Goal: Find specific page/section

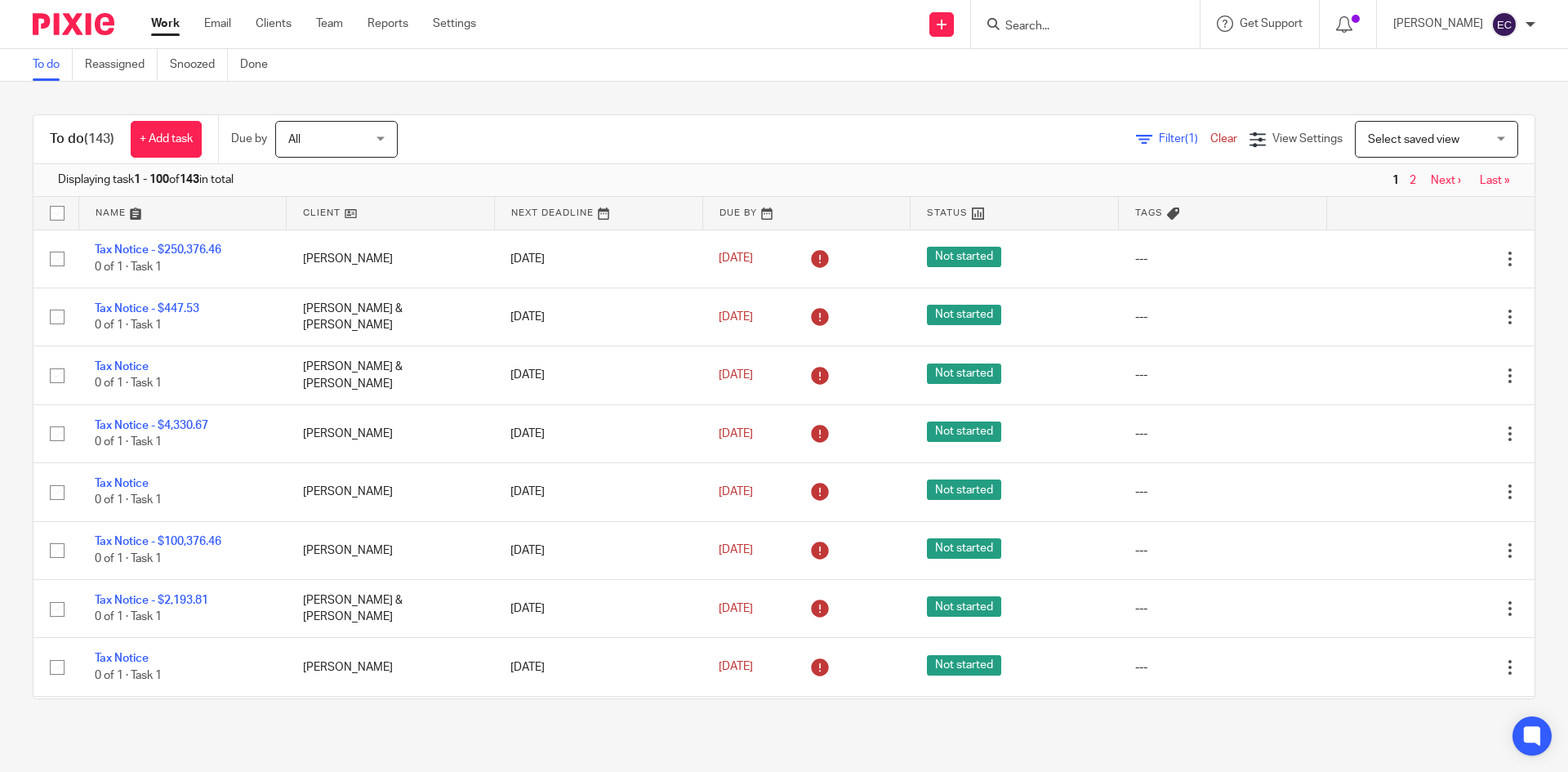
click at [1017, 18] on form at bounding box center [1090, 23] width 174 height 20
click at [1003, 24] on input "Search" at bounding box center [1076, 26] width 147 height 15
type input "P"
click at [330, 22] on link "Team" at bounding box center [330, 23] width 27 height 17
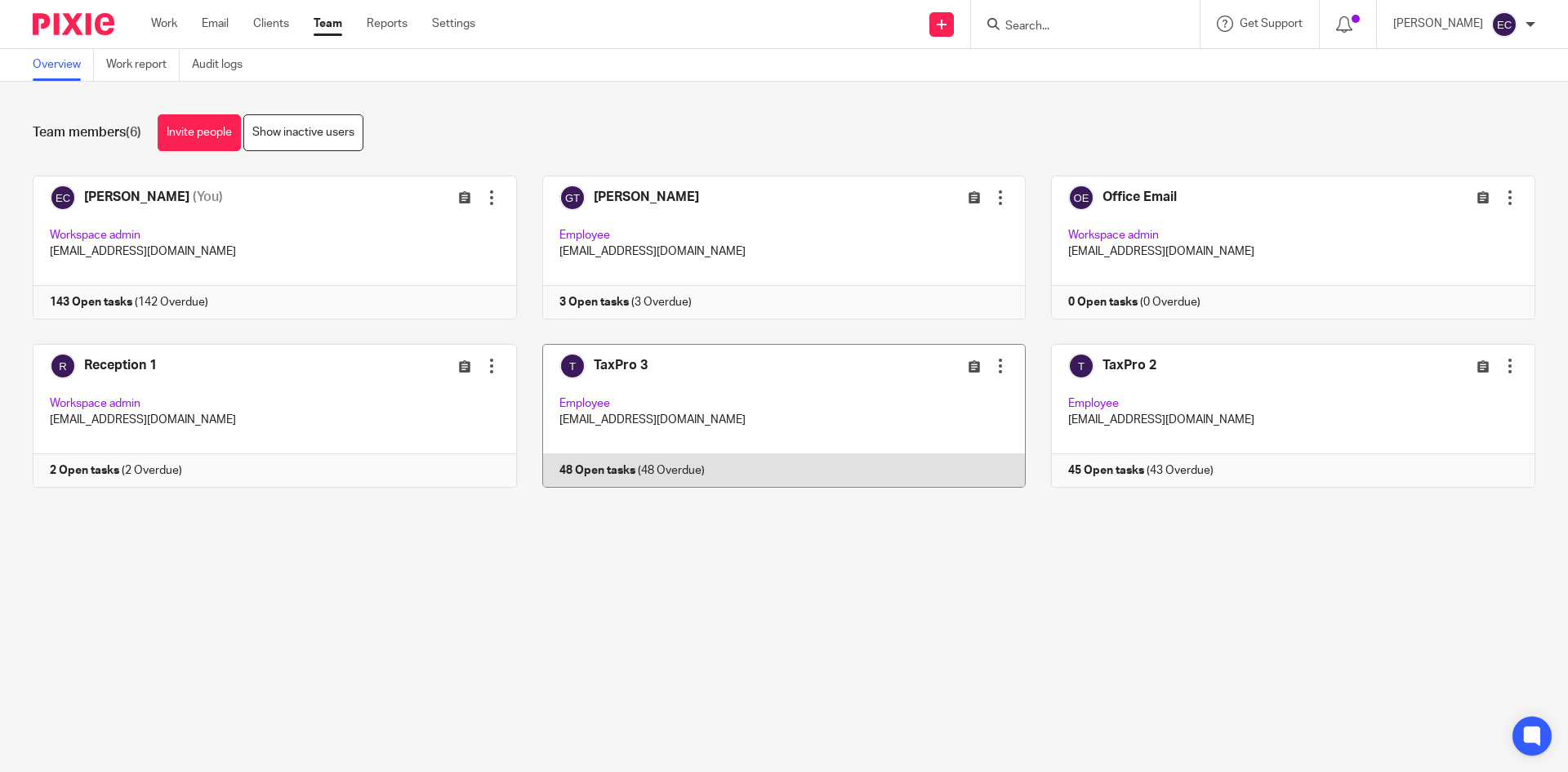
click at [774, 382] on link at bounding box center [772, 416] width 510 height 144
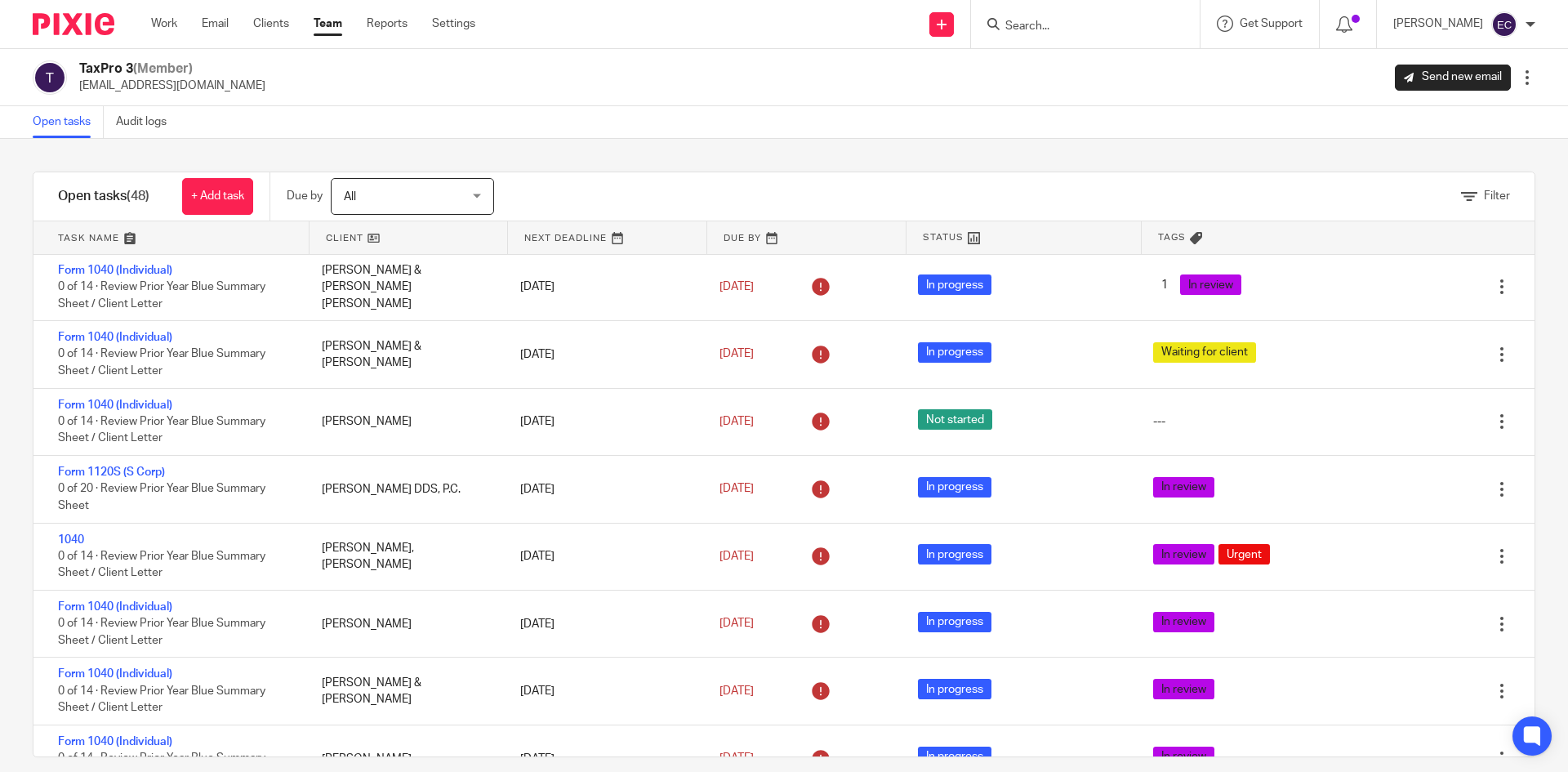
scroll to position [1201, 0]
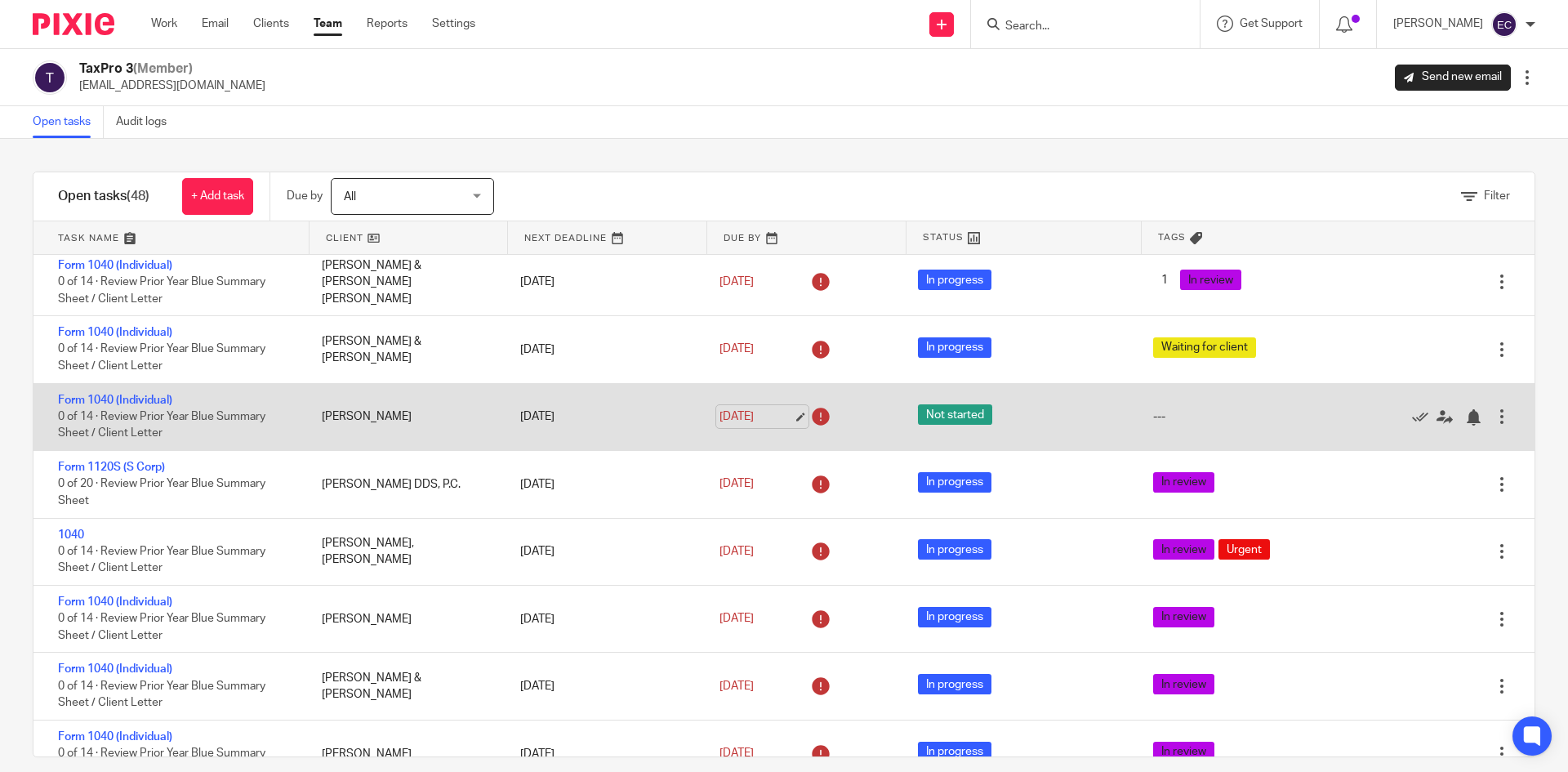
click at [729, 418] on link "Aug 13, 2025" at bounding box center [756, 418] width 74 height 18
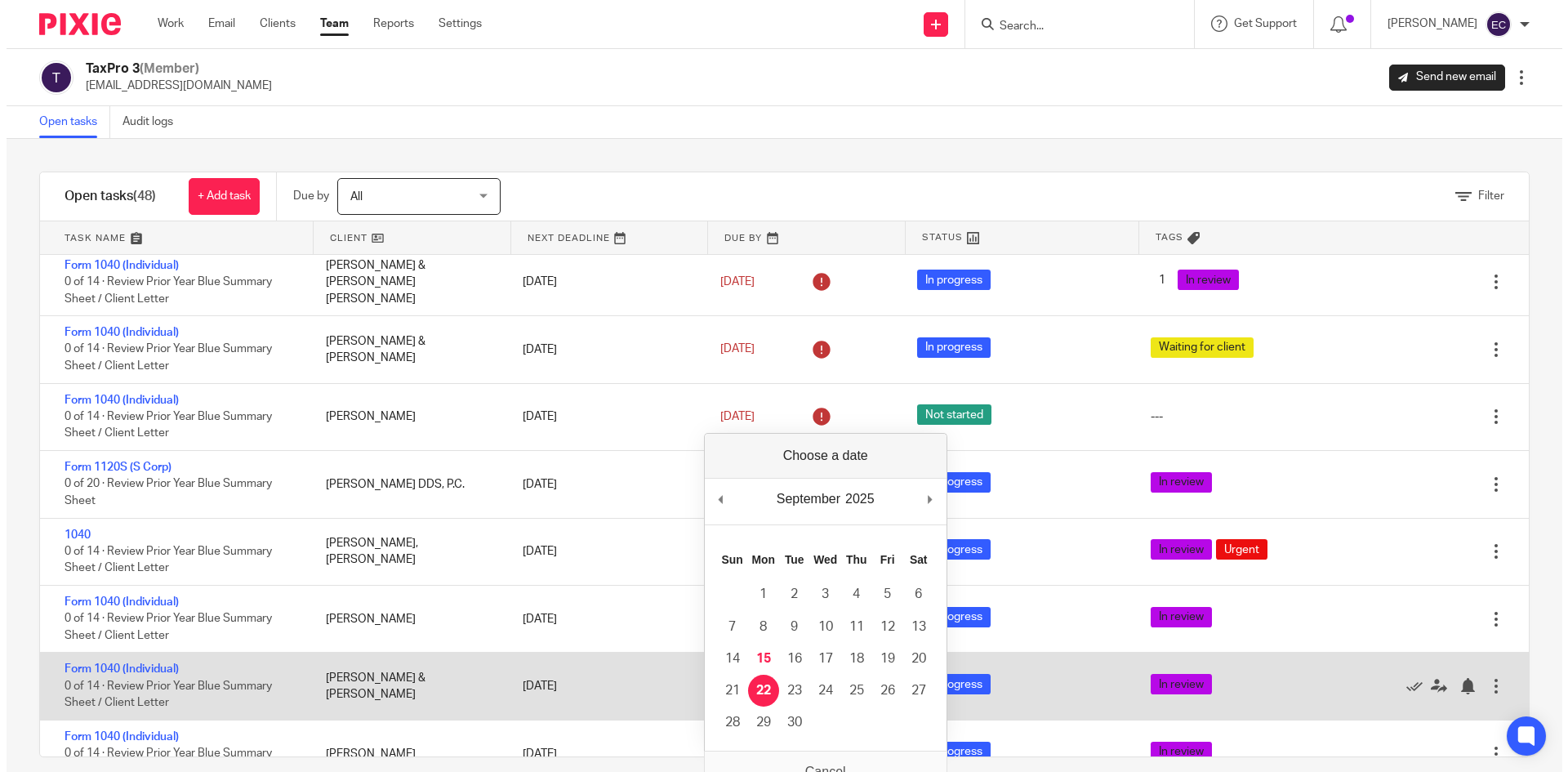
drag, startPoint x: 756, startPoint y: 693, endPoint x: 778, endPoint y: 676, distance: 27.8
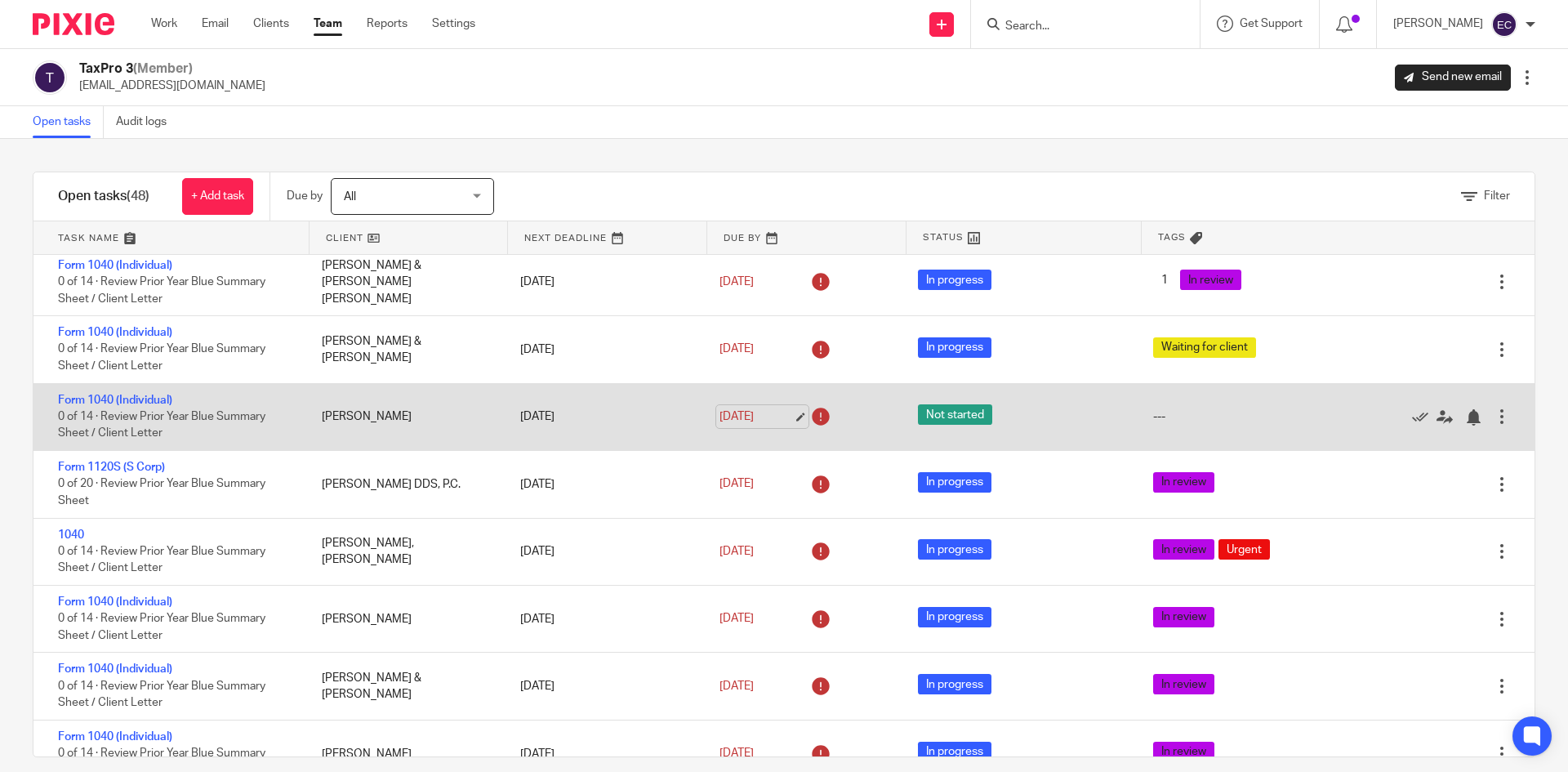
click at [761, 414] on link "Sep 22, 2025" at bounding box center [756, 418] width 74 height 18
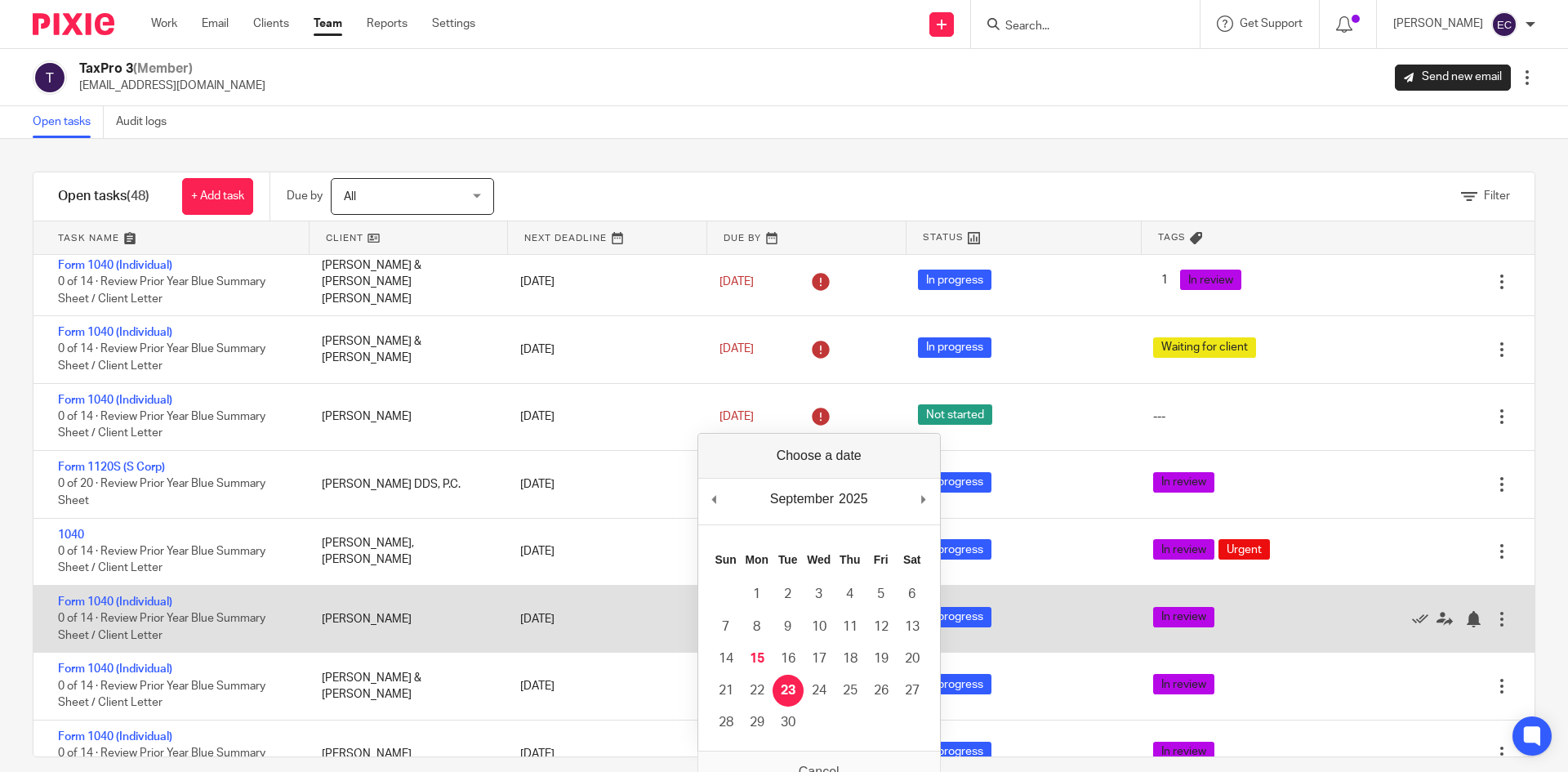
drag, startPoint x: 800, startPoint y: 687, endPoint x: 820, endPoint y: 635, distance: 55.7
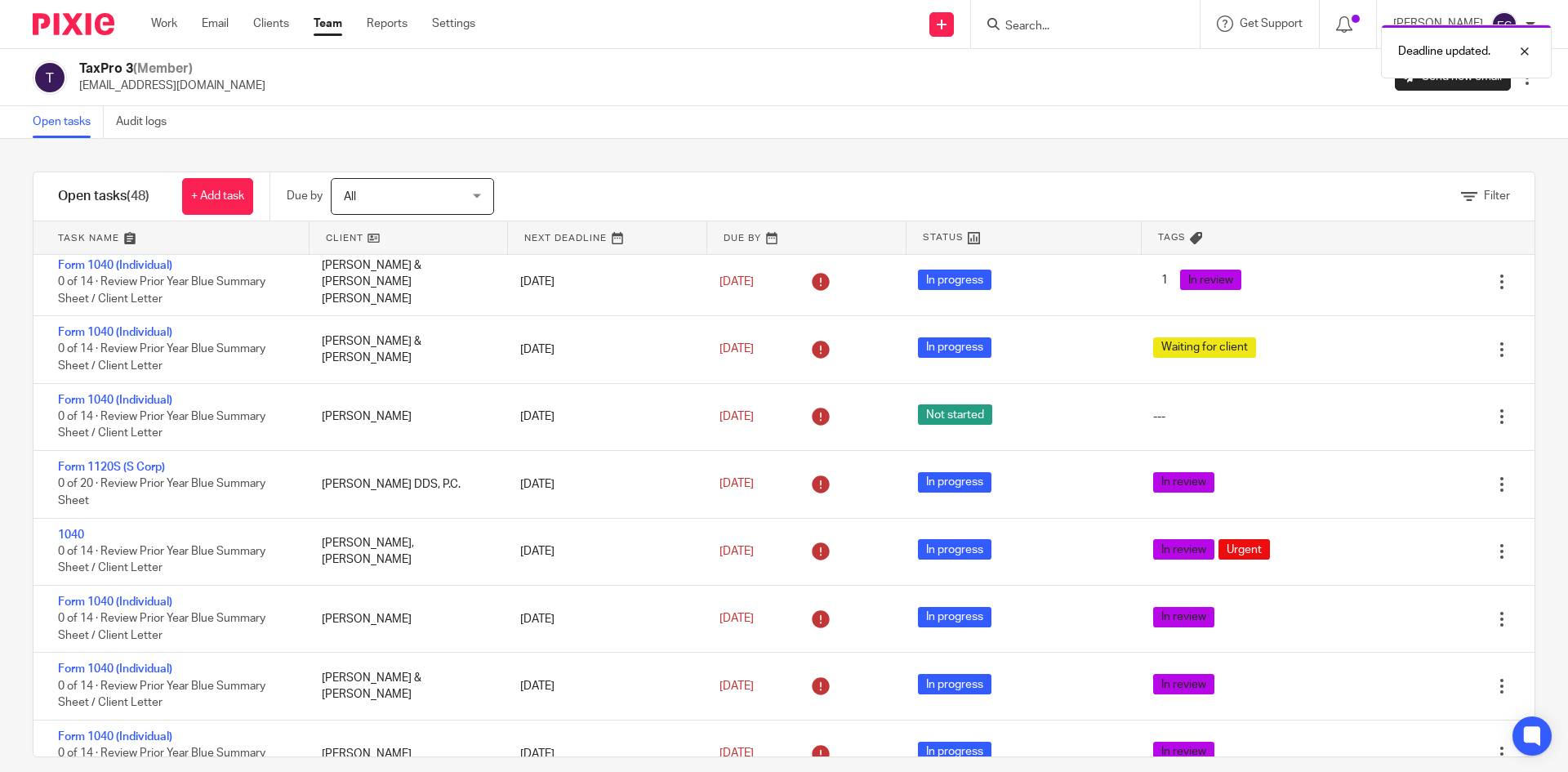
click at [819, 90] on div "TaxPro 3 (Member) taxpro3@erccpa.com Send new email Edit user Transfer Deactiva…" at bounding box center [784, 77] width 1503 height 34
click at [866, 115] on div "Open tasks Audit logs" at bounding box center [784, 123] width 1568 height 33
